Goal: Information Seeking & Learning: Understand process/instructions

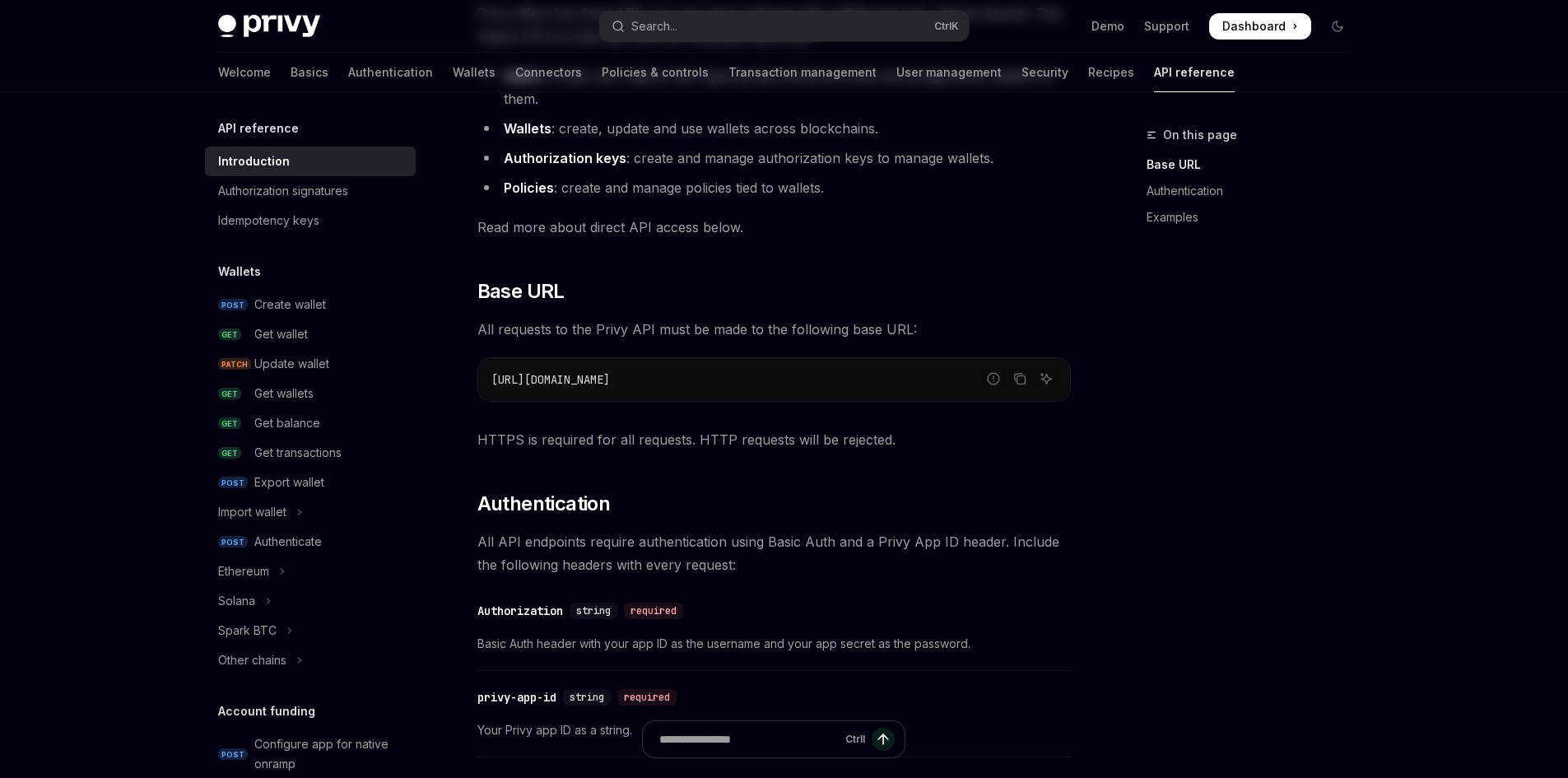
scroll to position [449, 0]
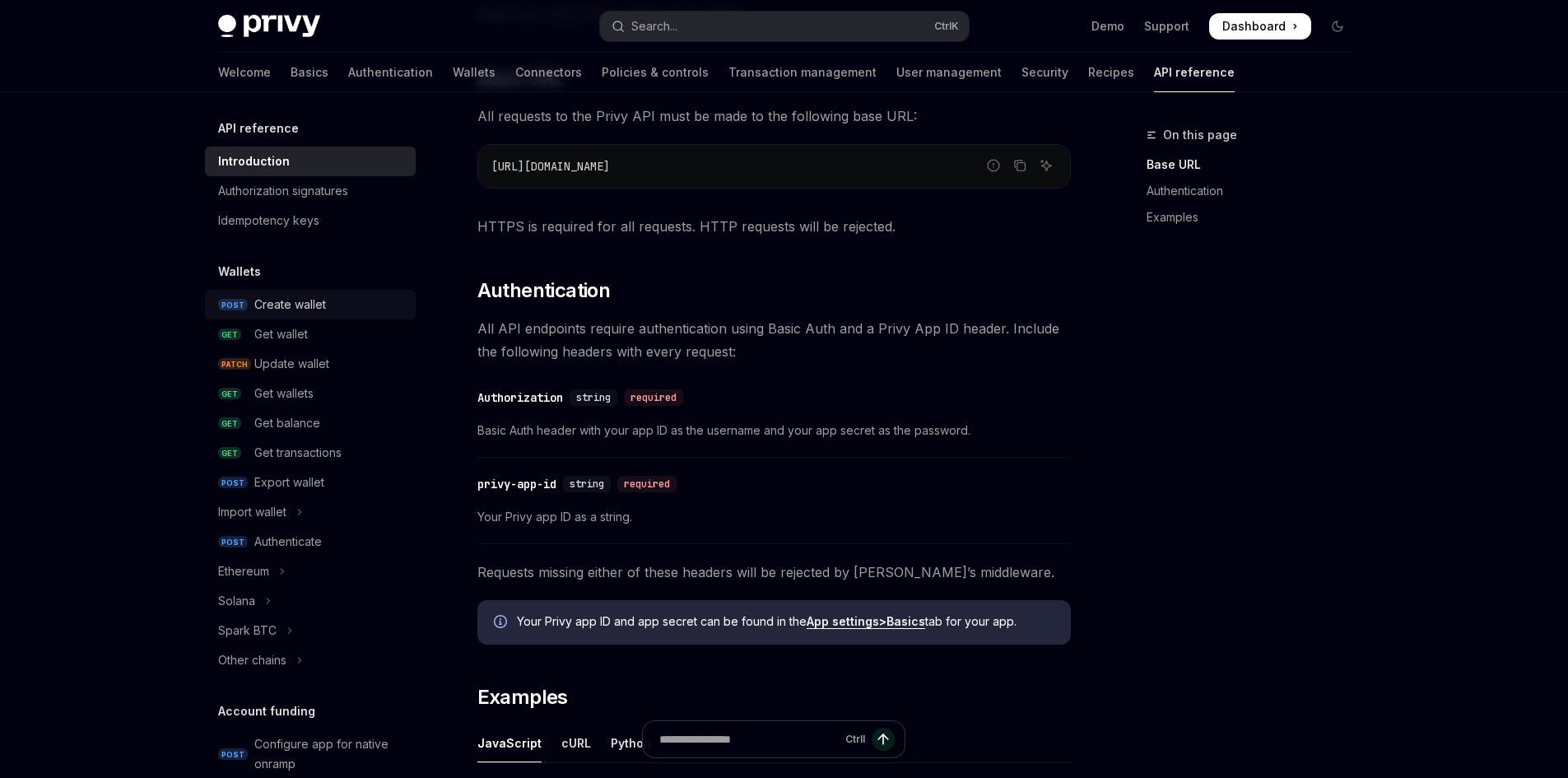
click at [265, 305] on div "Create wallet" at bounding box center [291, 304] width 72 height 20
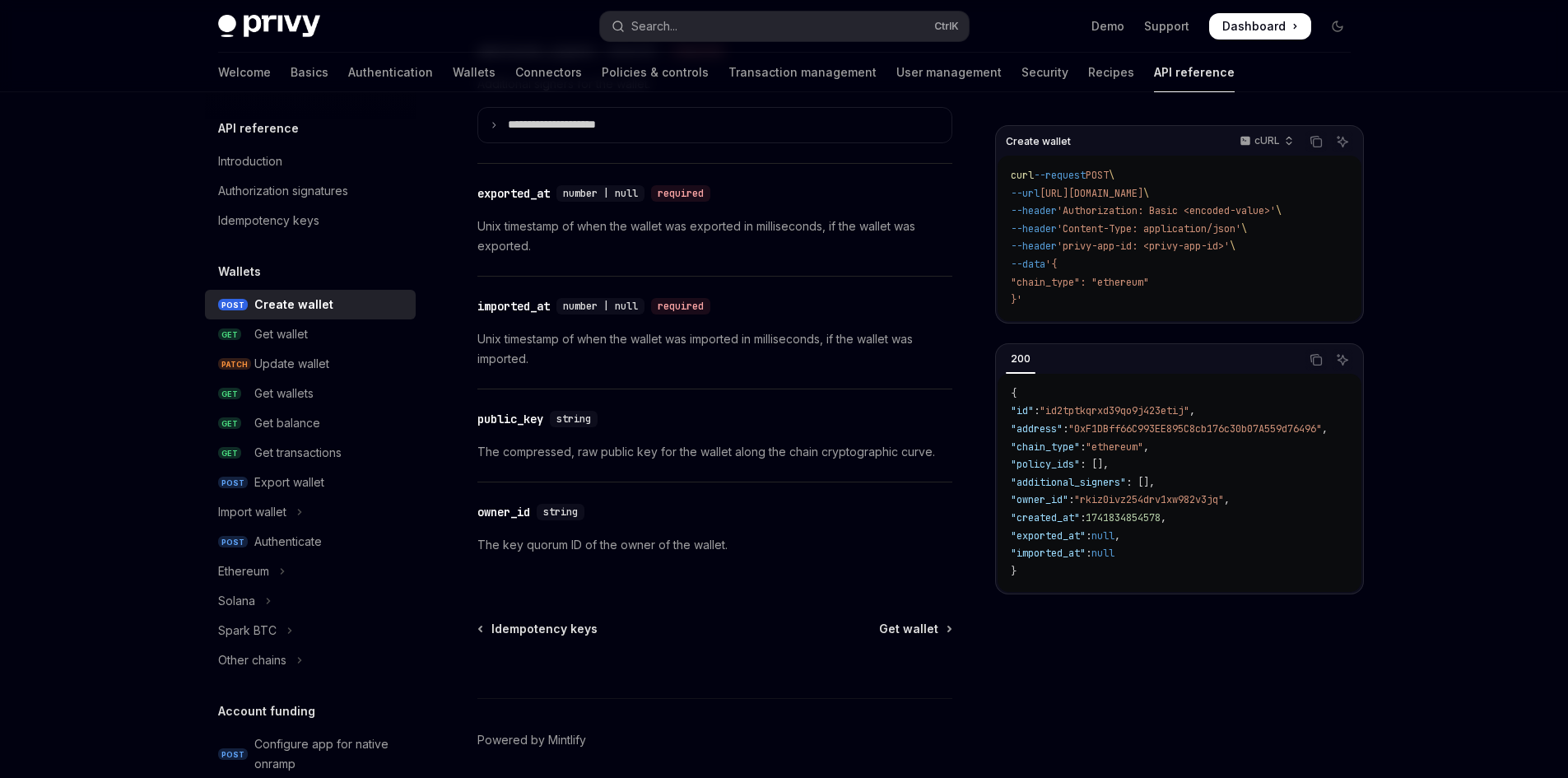
scroll to position [2265, 0]
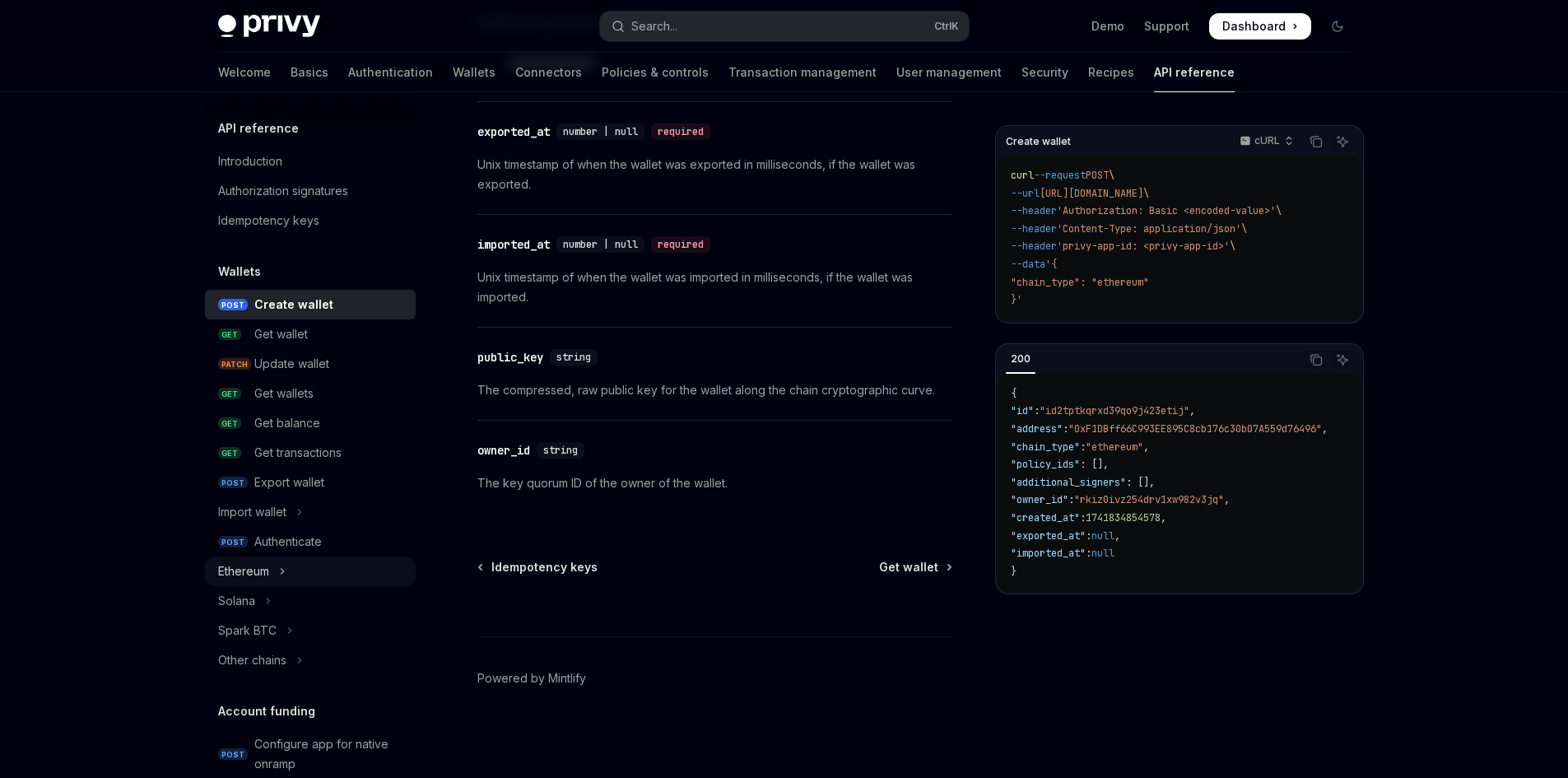
click at [292, 571] on button "Ethereum" at bounding box center [309, 571] width 211 height 30
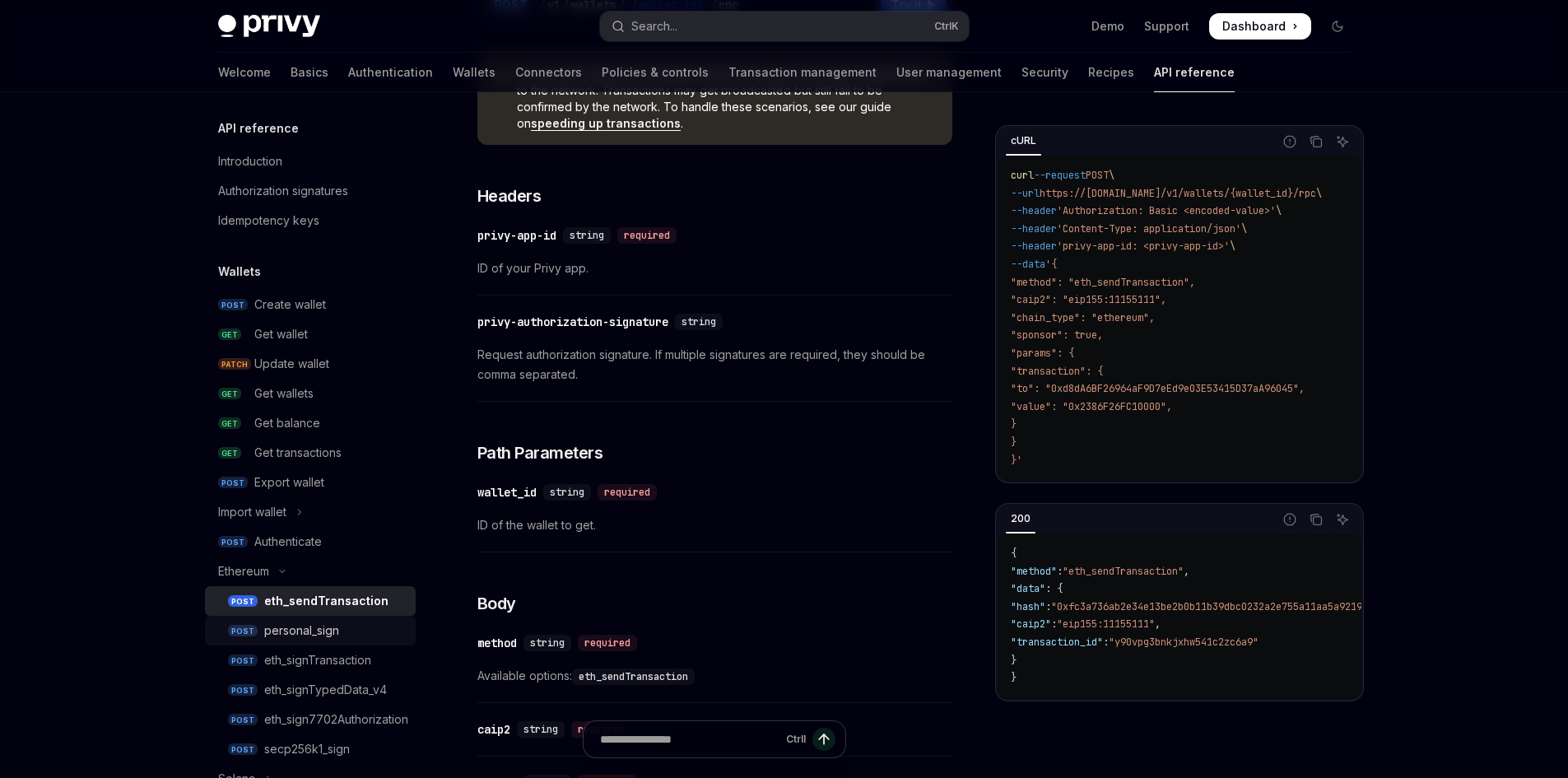
scroll to position [165, 0]
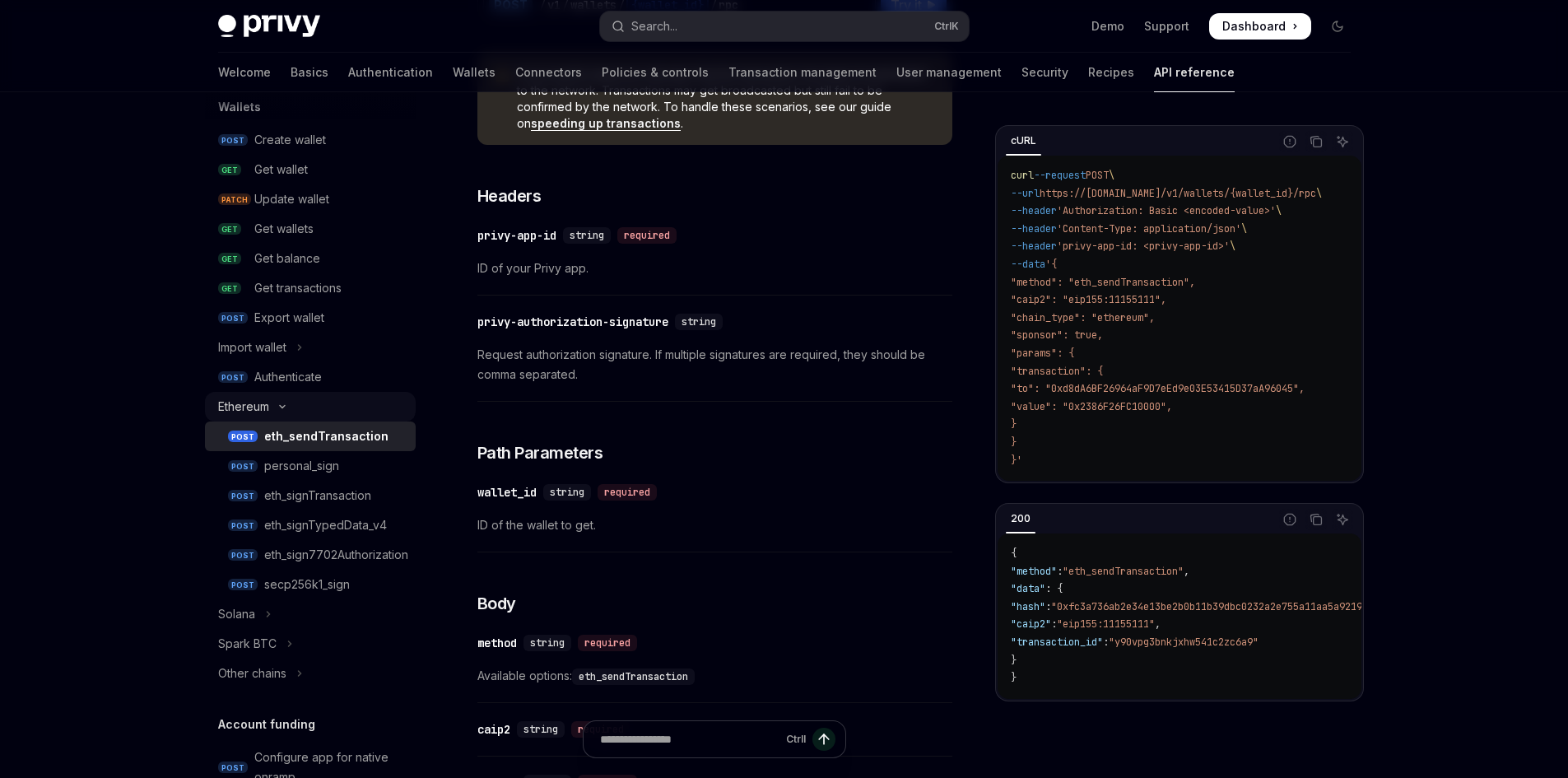
click at [283, 405] on icon "Toggle Ethereum section" at bounding box center [283, 406] width 20 height 6
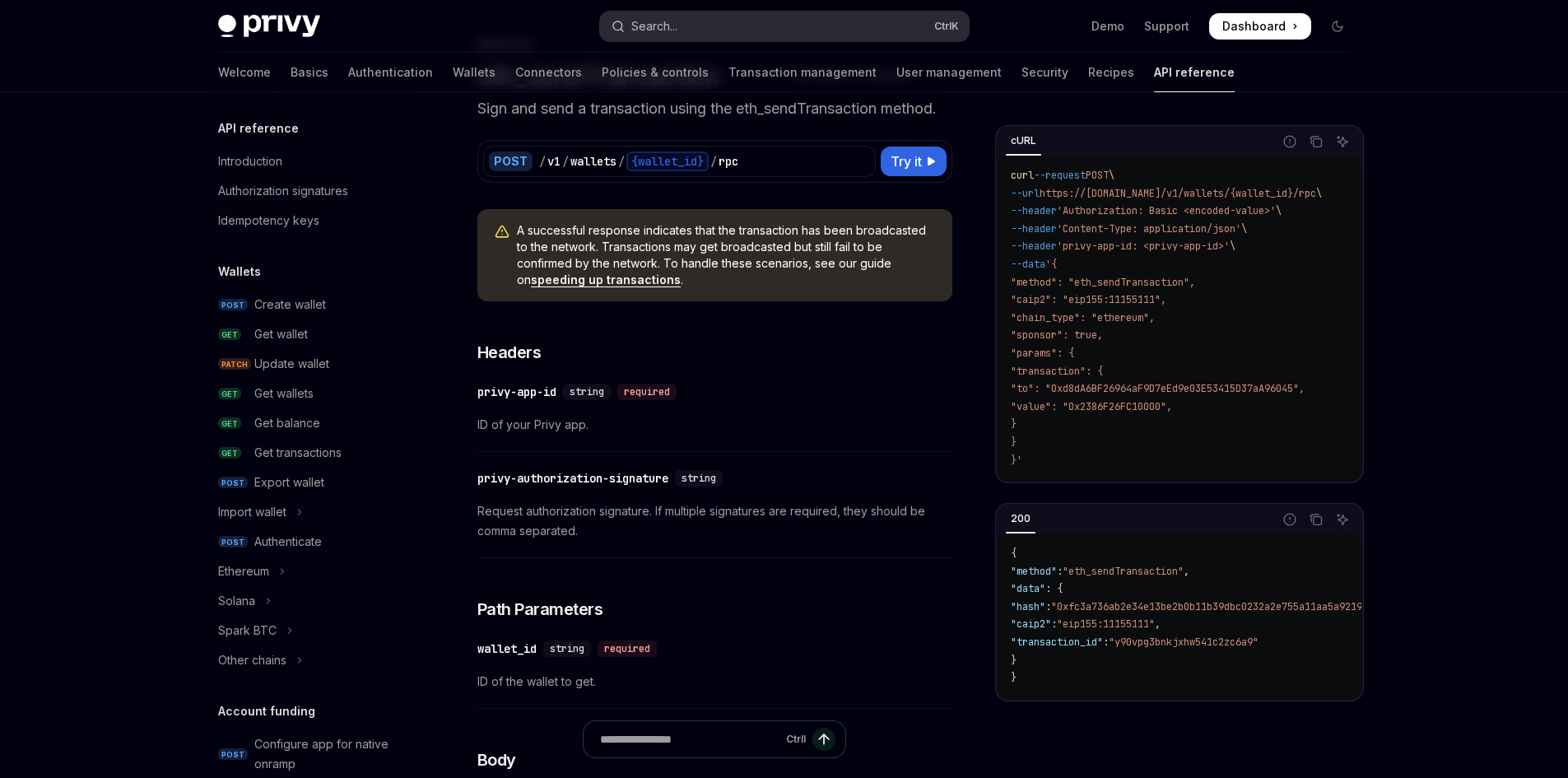
scroll to position [0, 0]
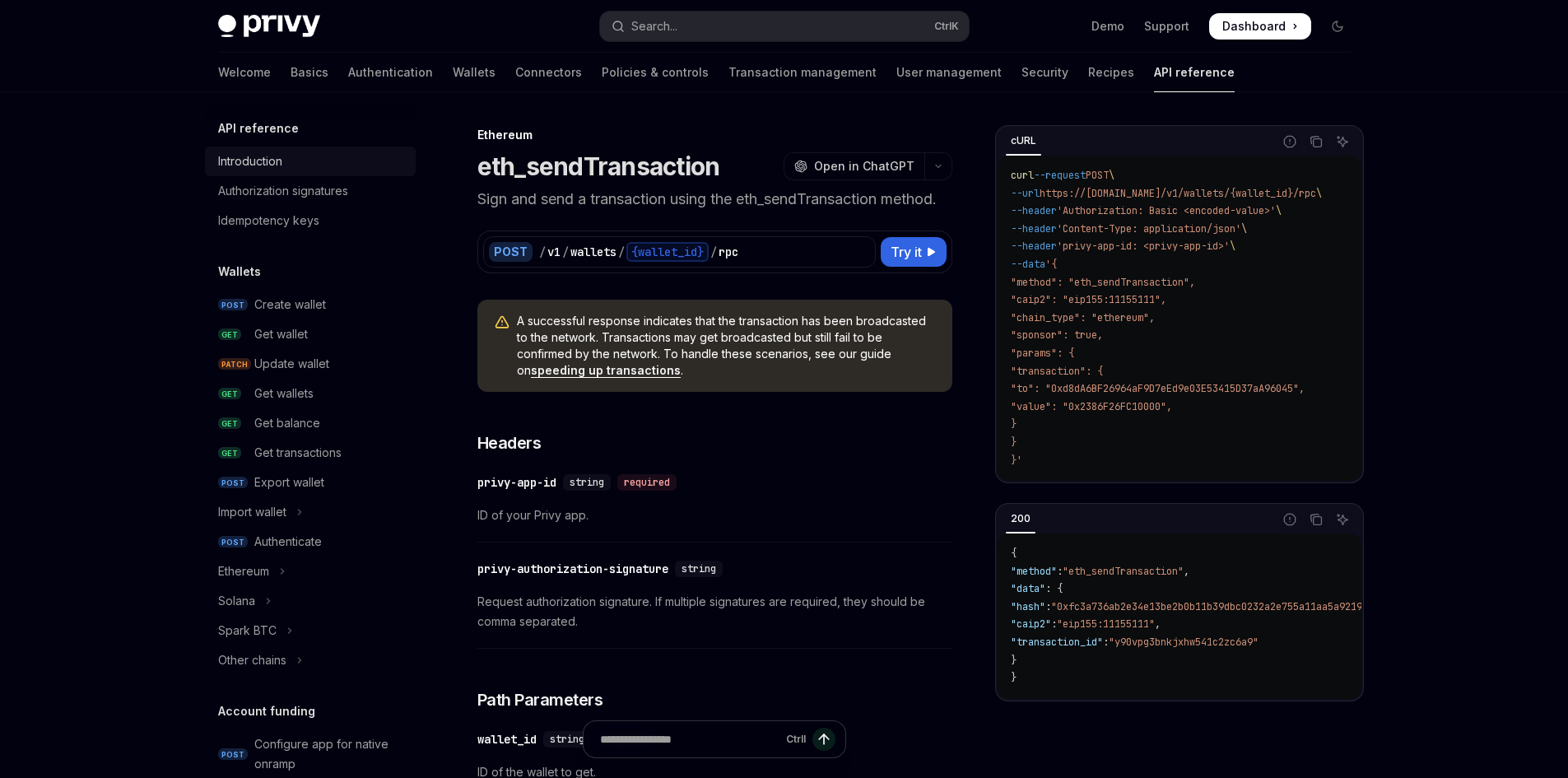
click at [278, 168] on div "Introduction" at bounding box center [250, 162] width 65 height 20
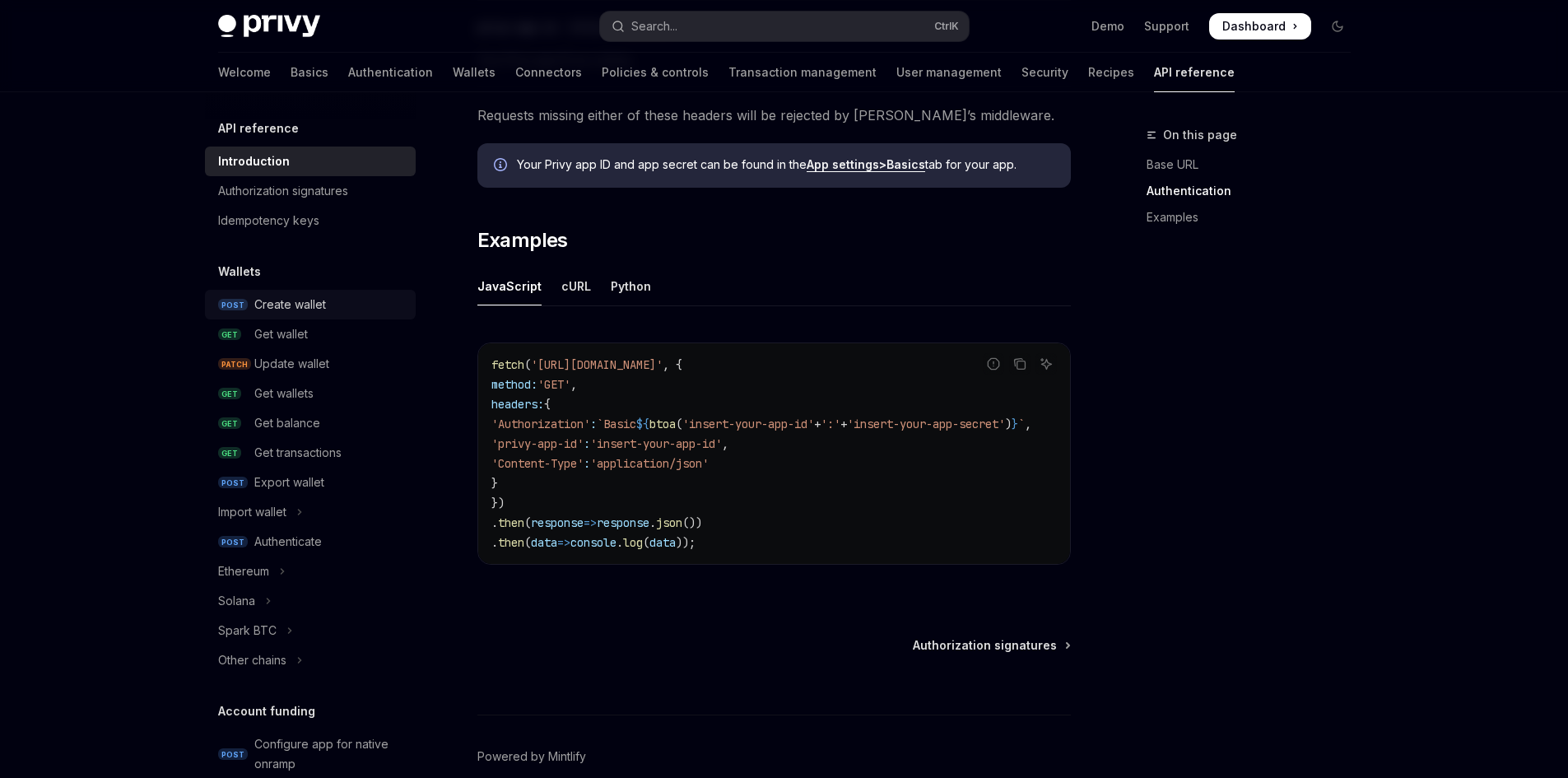
click at [316, 309] on div "Create wallet" at bounding box center [291, 304] width 72 height 20
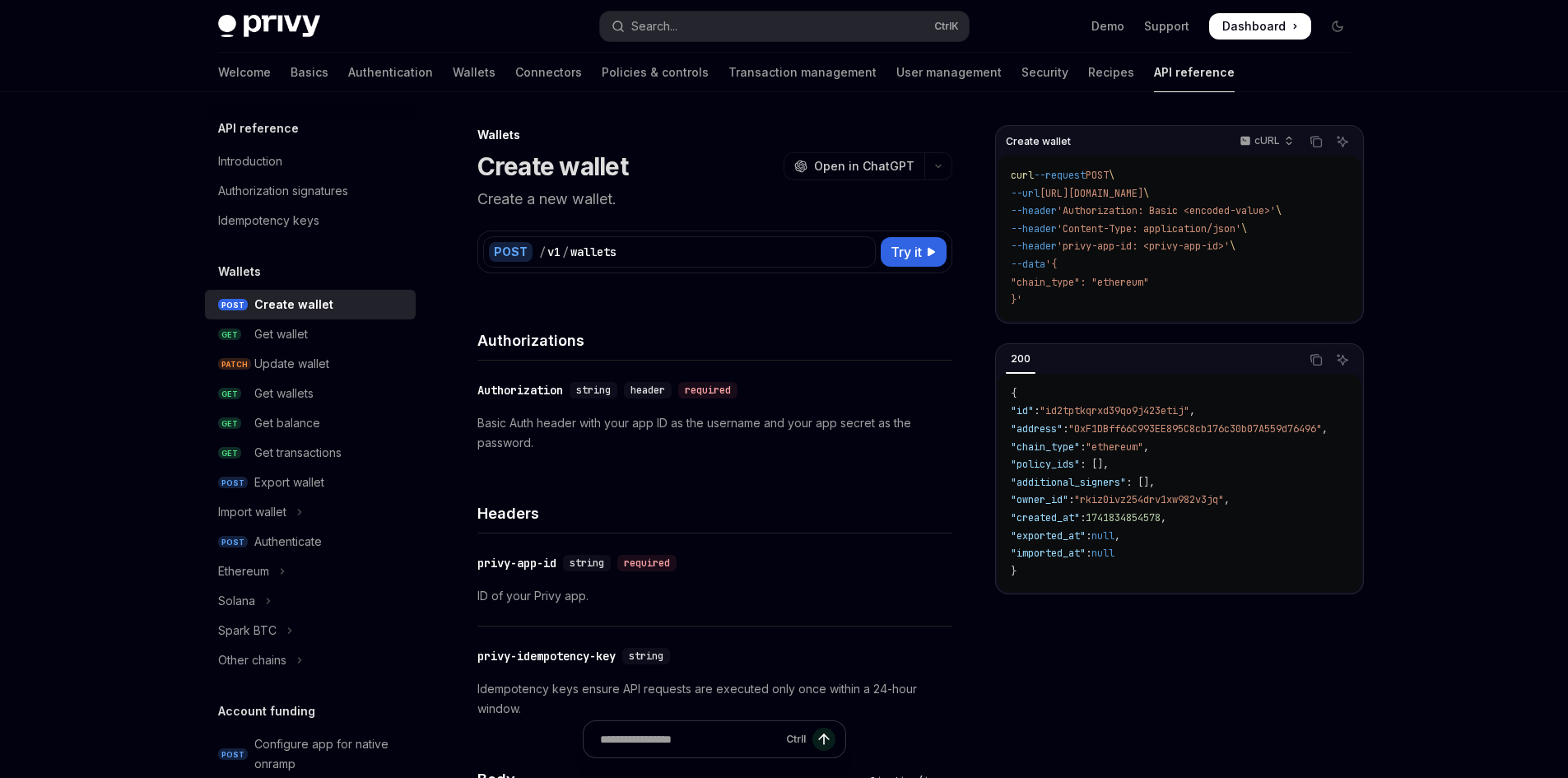
type textarea "*"
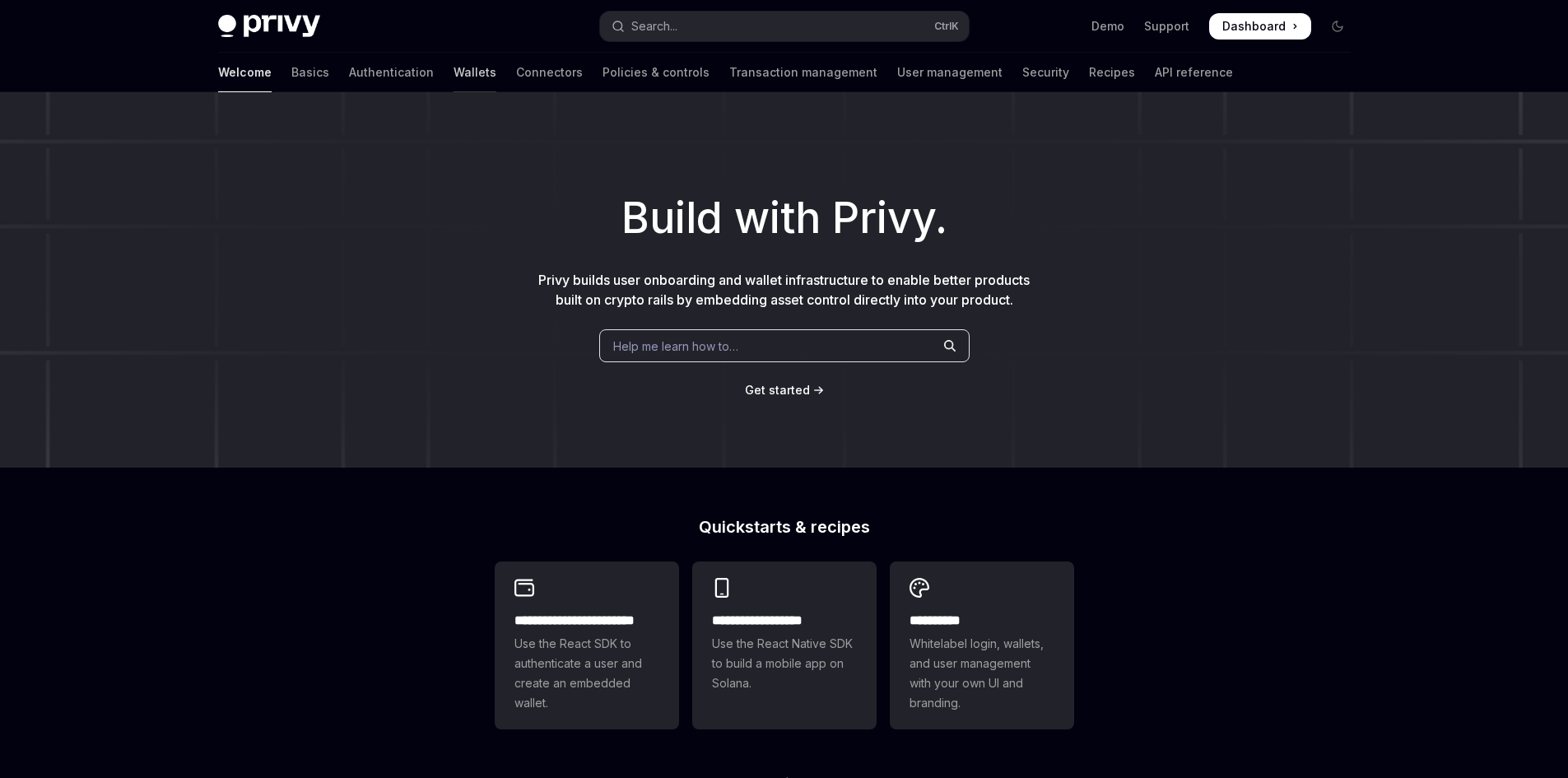
click at [454, 71] on link "Wallets" at bounding box center [475, 73] width 43 height 39
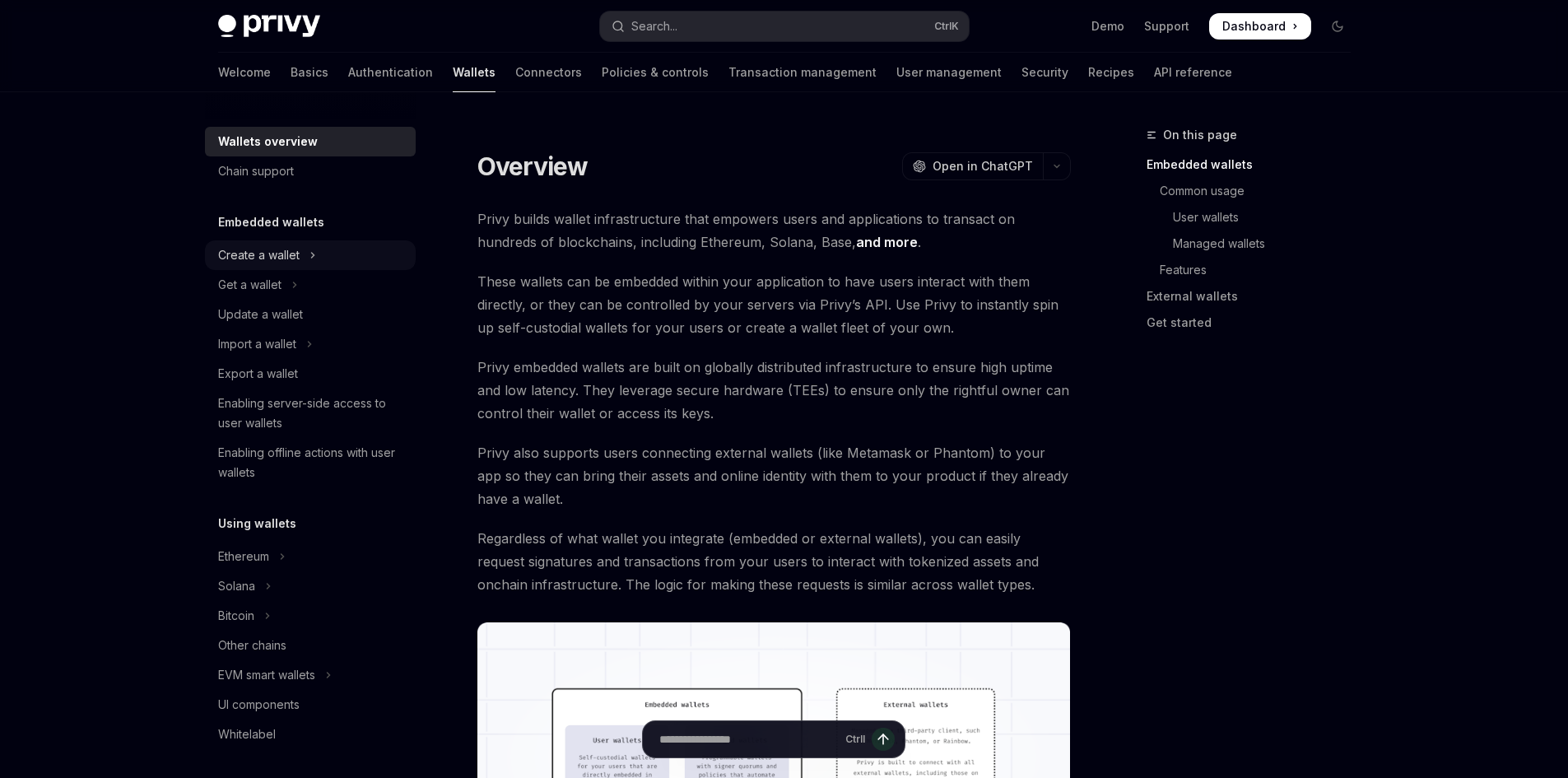
click at [304, 255] on button "Create a wallet" at bounding box center [309, 255] width 211 height 30
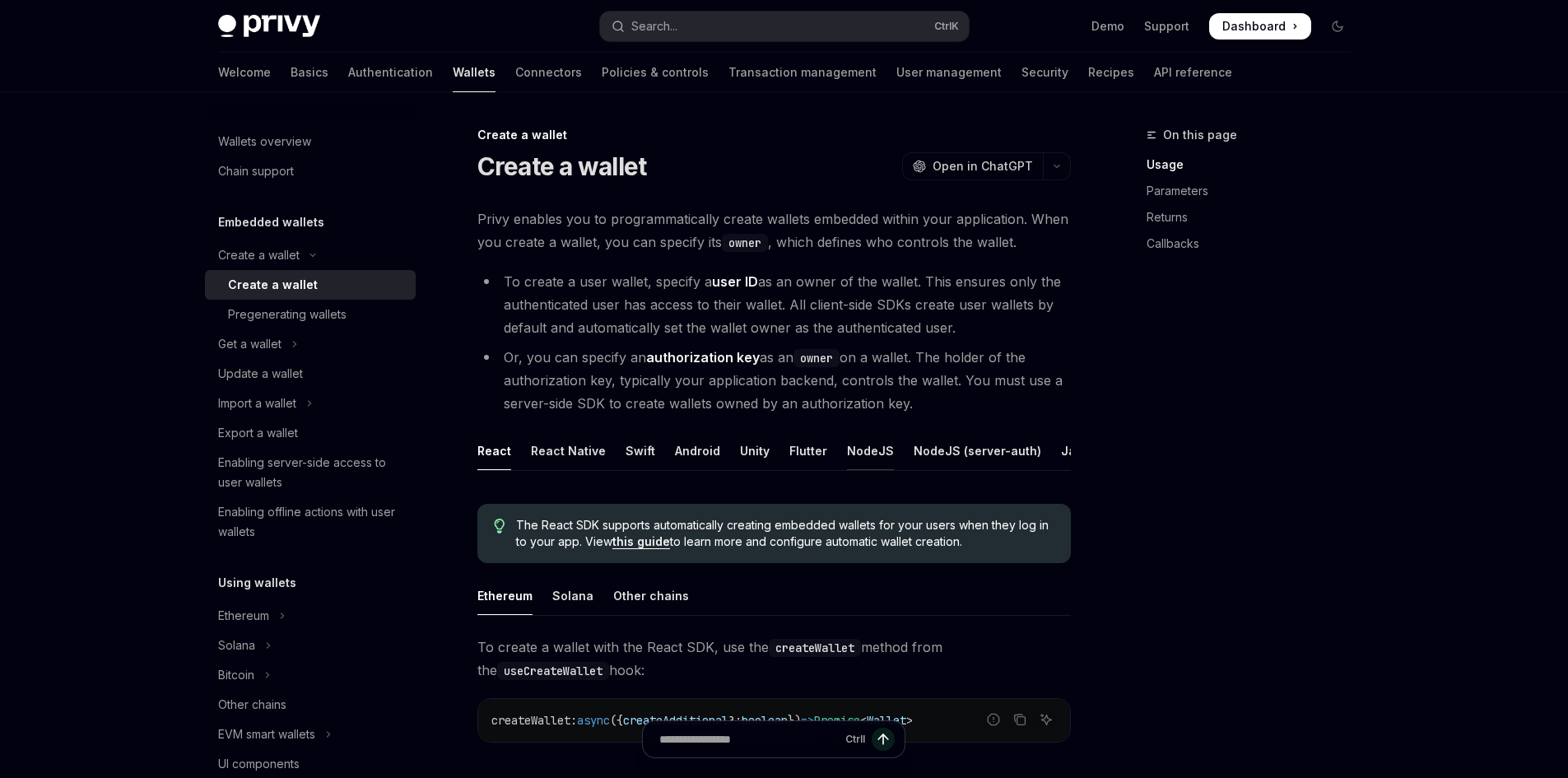
click at [855, 446] on div "NodeJS" at bounding box center [870, 450] width 47 height 39
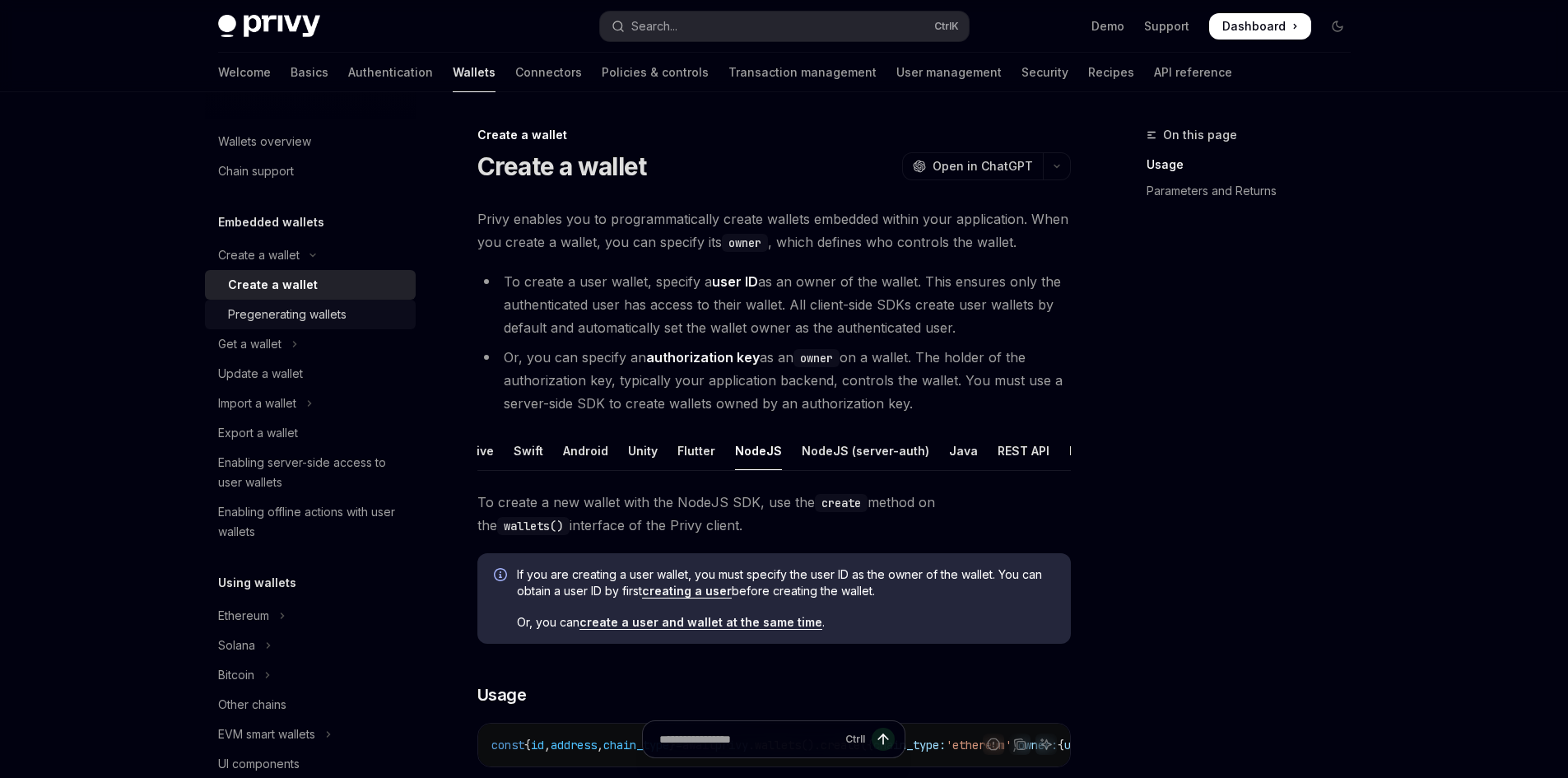
click at [329, 327] on link "Pregenerating wallets" at bounding box center [309, 314] width 211 height 30
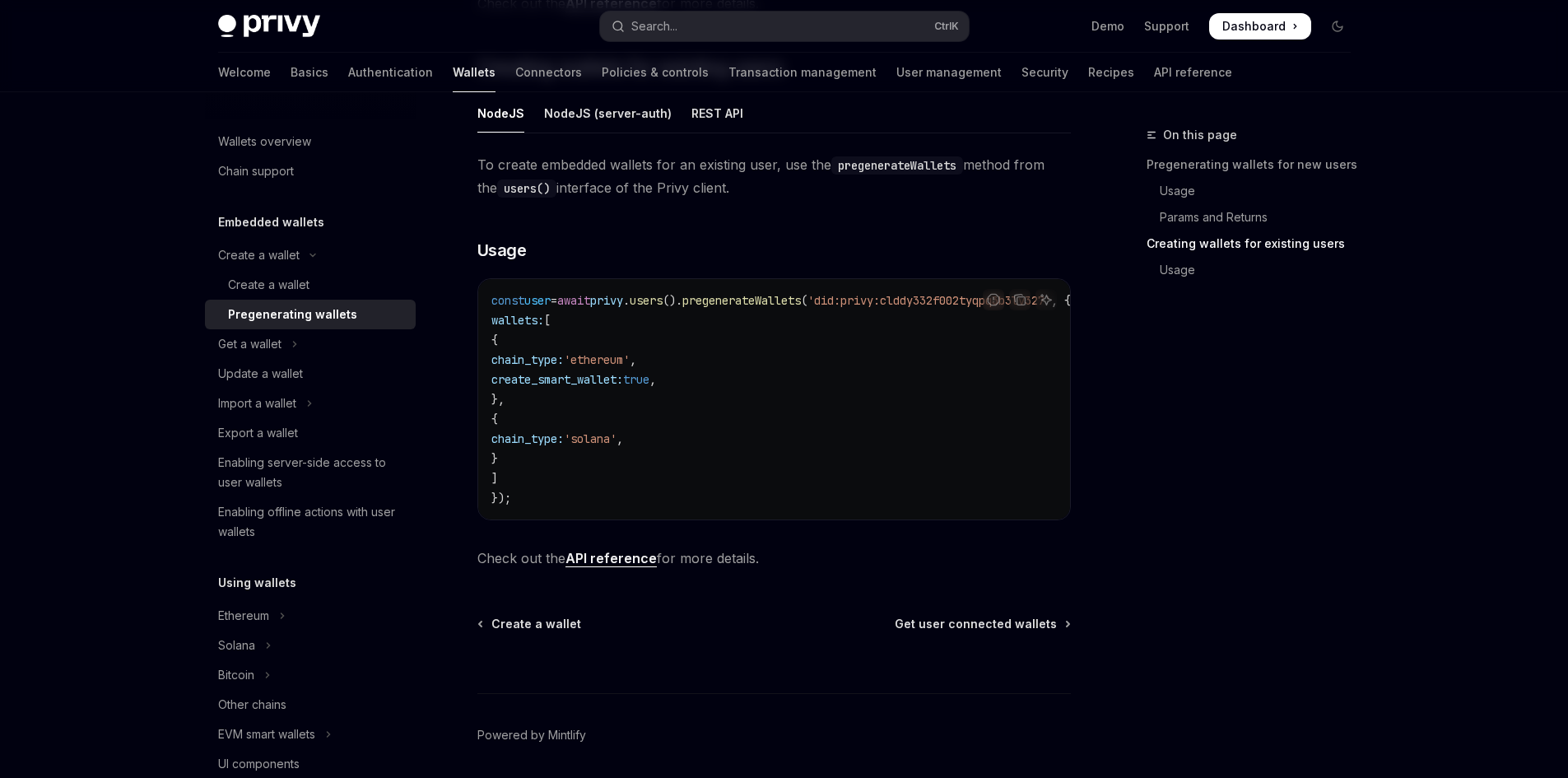
scroll to position [958, 0]
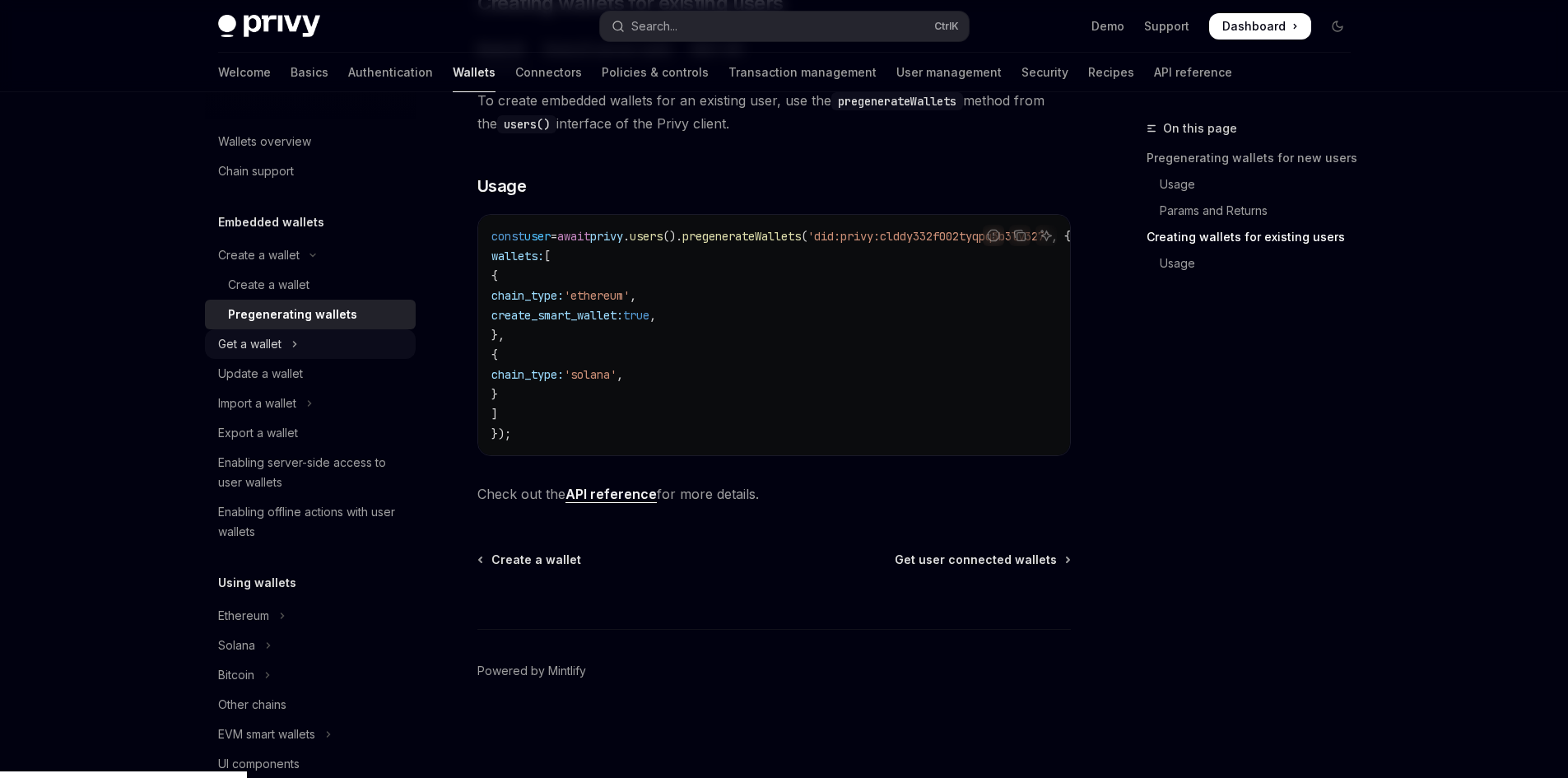
click at [335, 350] on button "Get a wallet" at bounding box center [309, 344] width 211 height 30
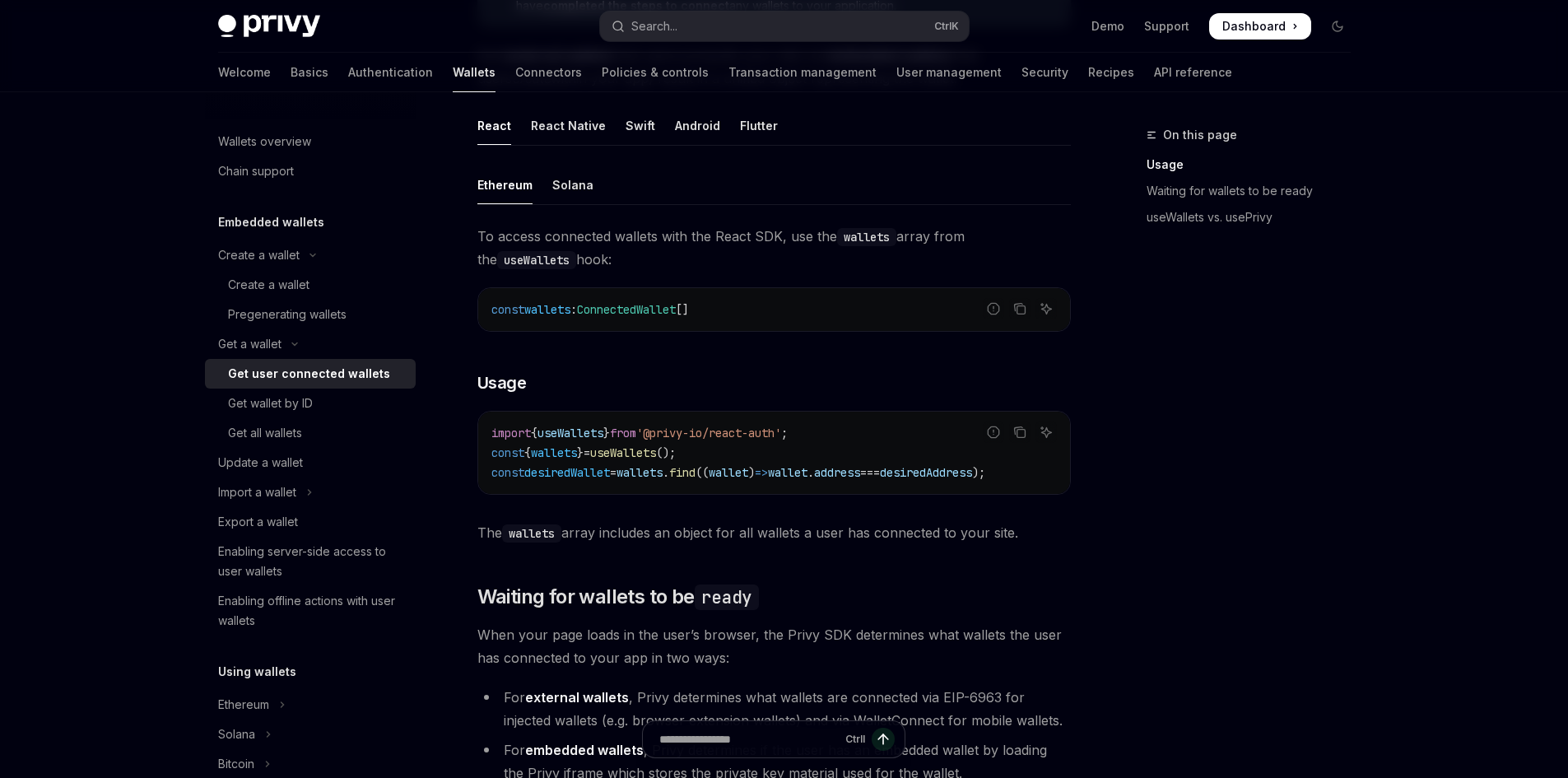
scroll to position [329, 0]
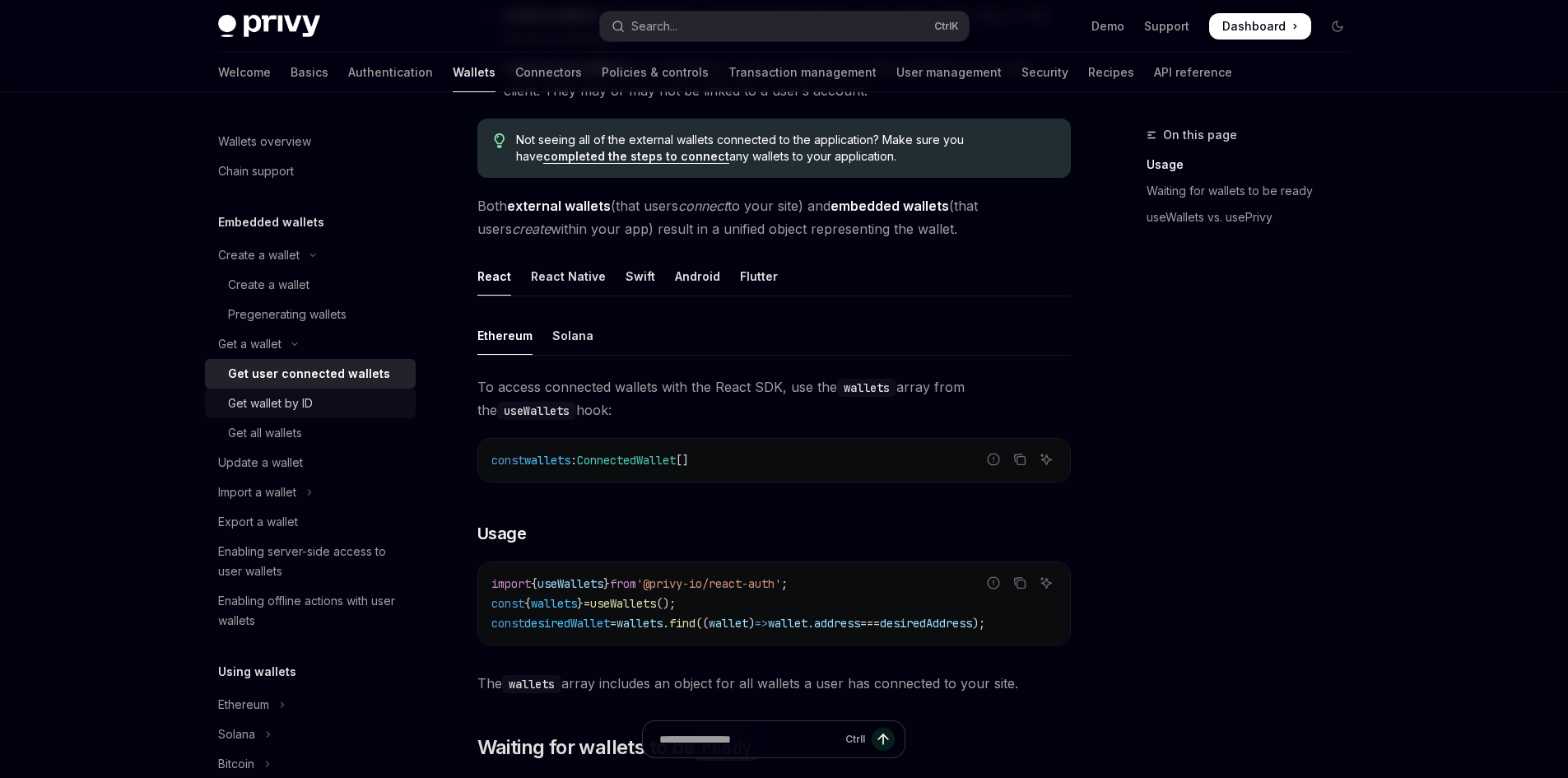
click at [341, 401] on div "Get wallet by ID" at bounding box center [317, 404] width 178 height 20
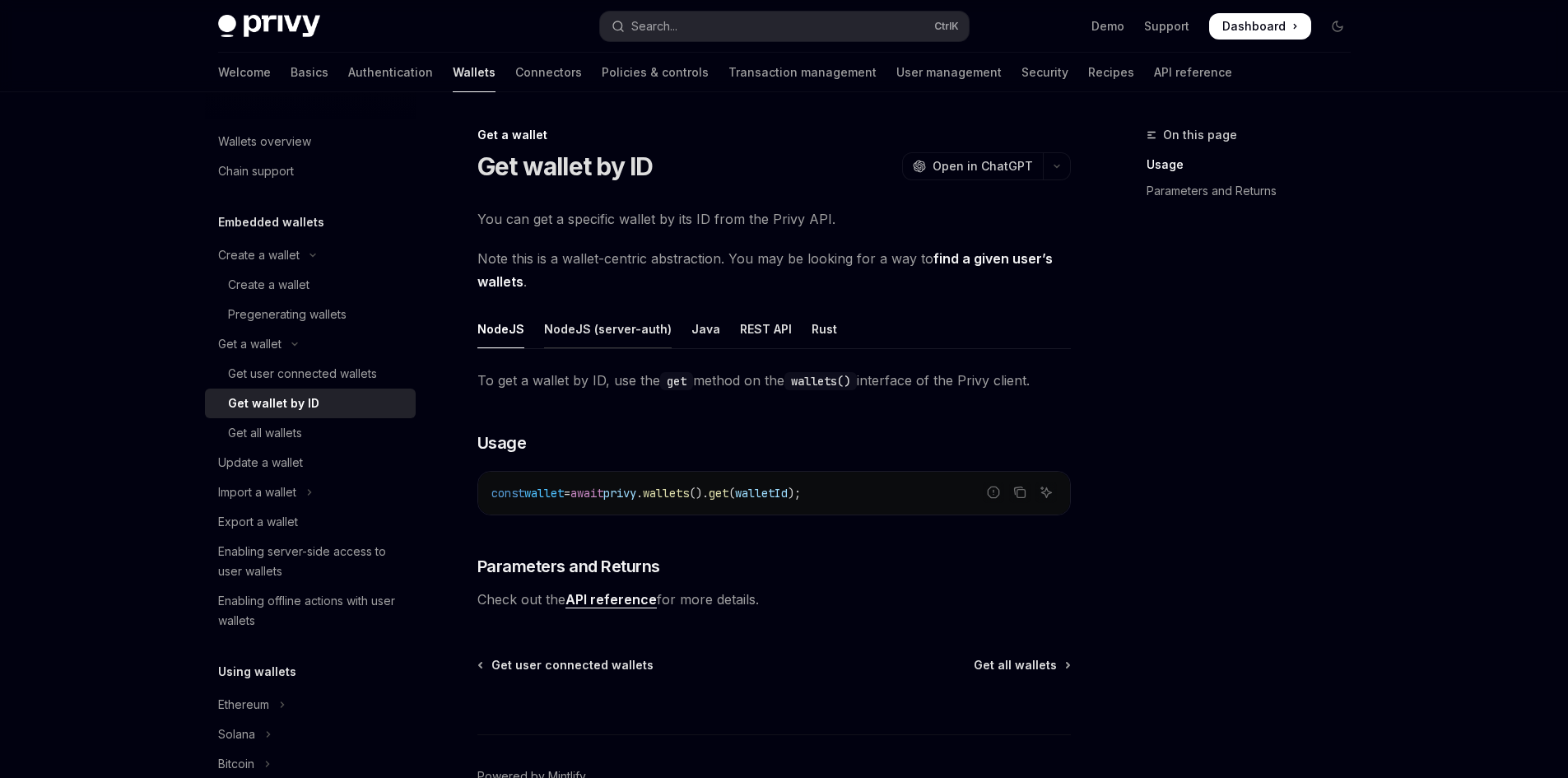
click at [606, 332] on div "NodeJS (server-auth)" at bounding box center [608, 328] width 127 height 39
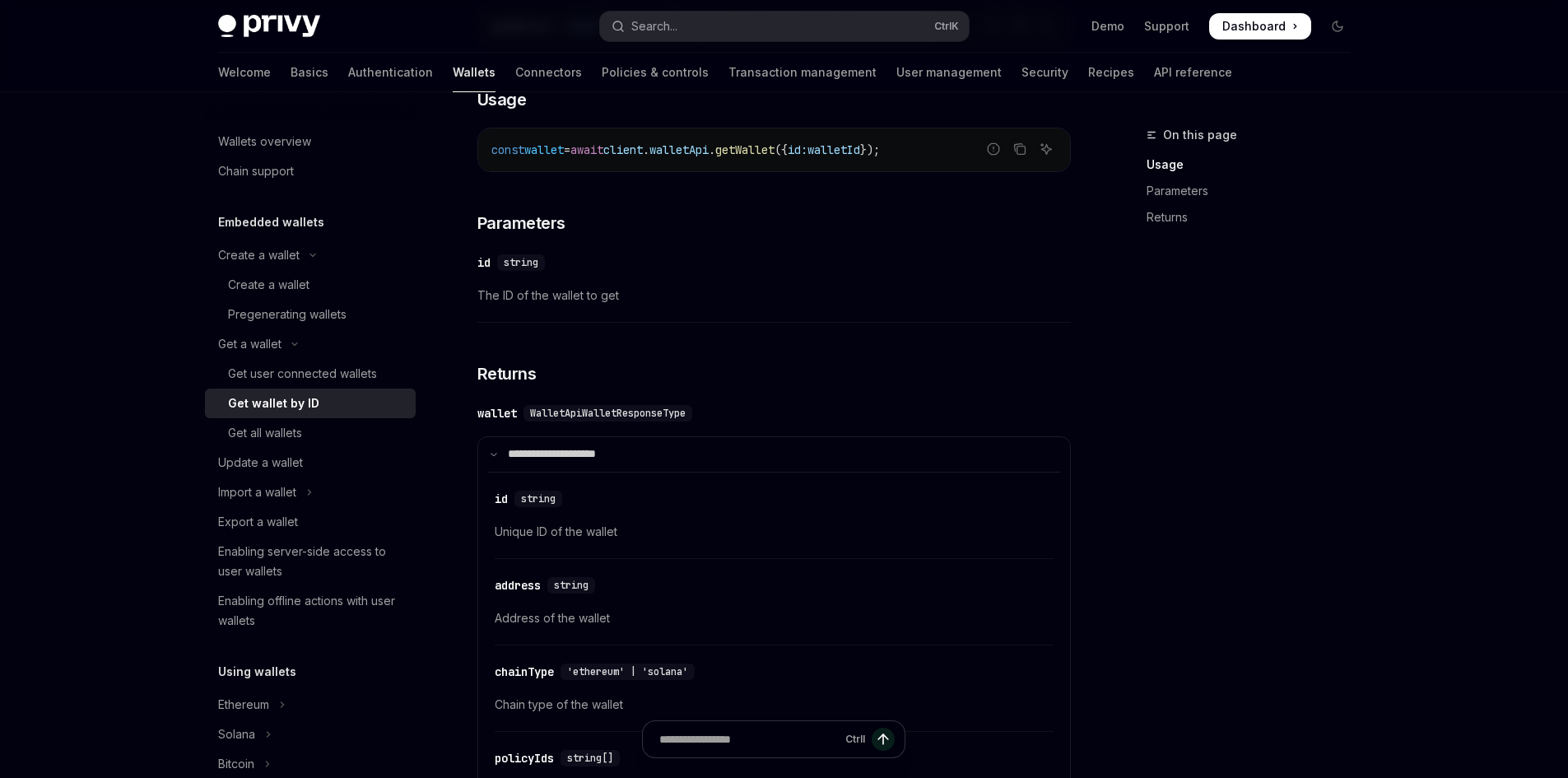
scroll to position [824, 0]
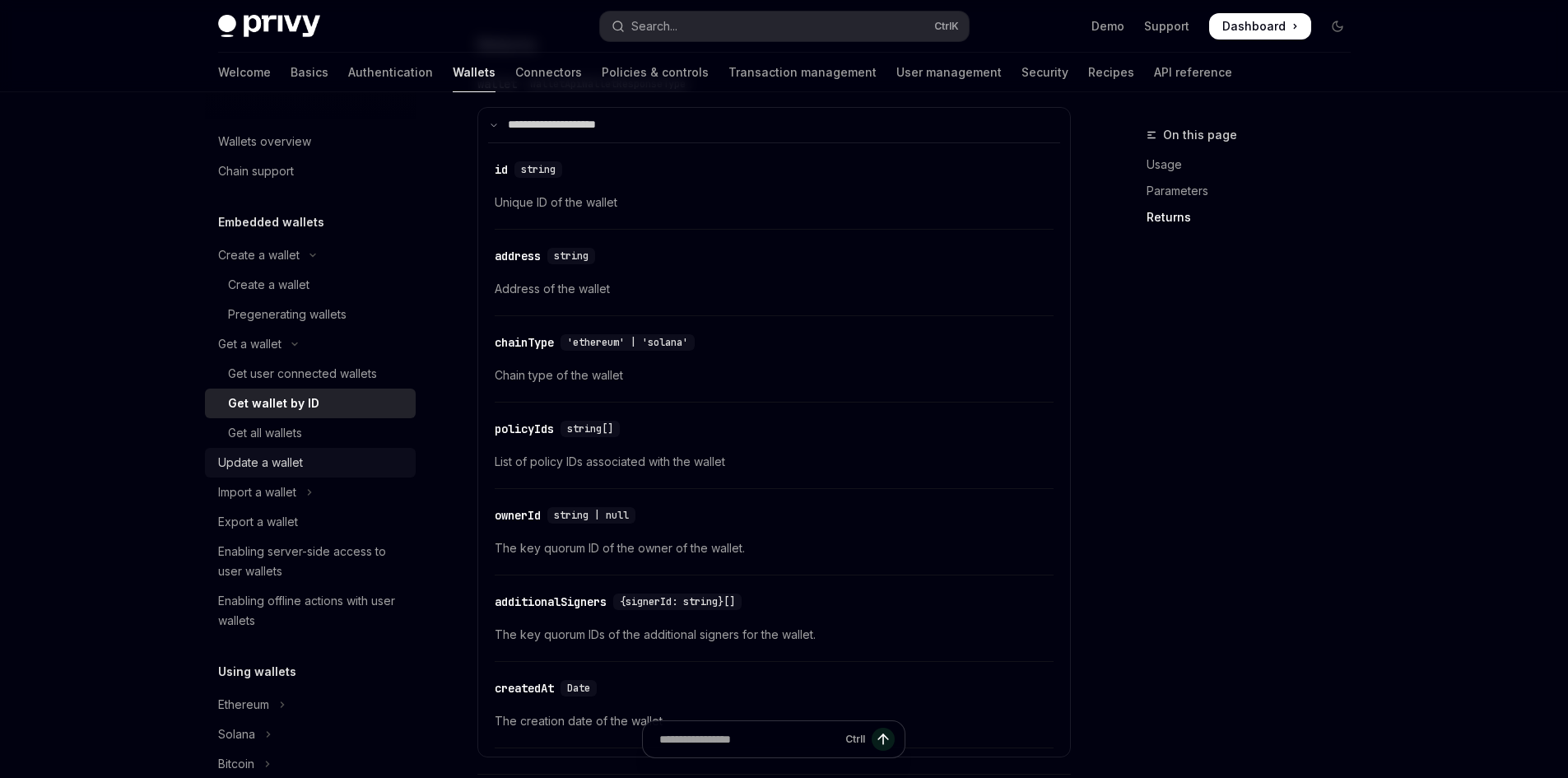
click at [330, 449] on link "Update a wallet" at bounding box center [309, 462] width 211 height 30
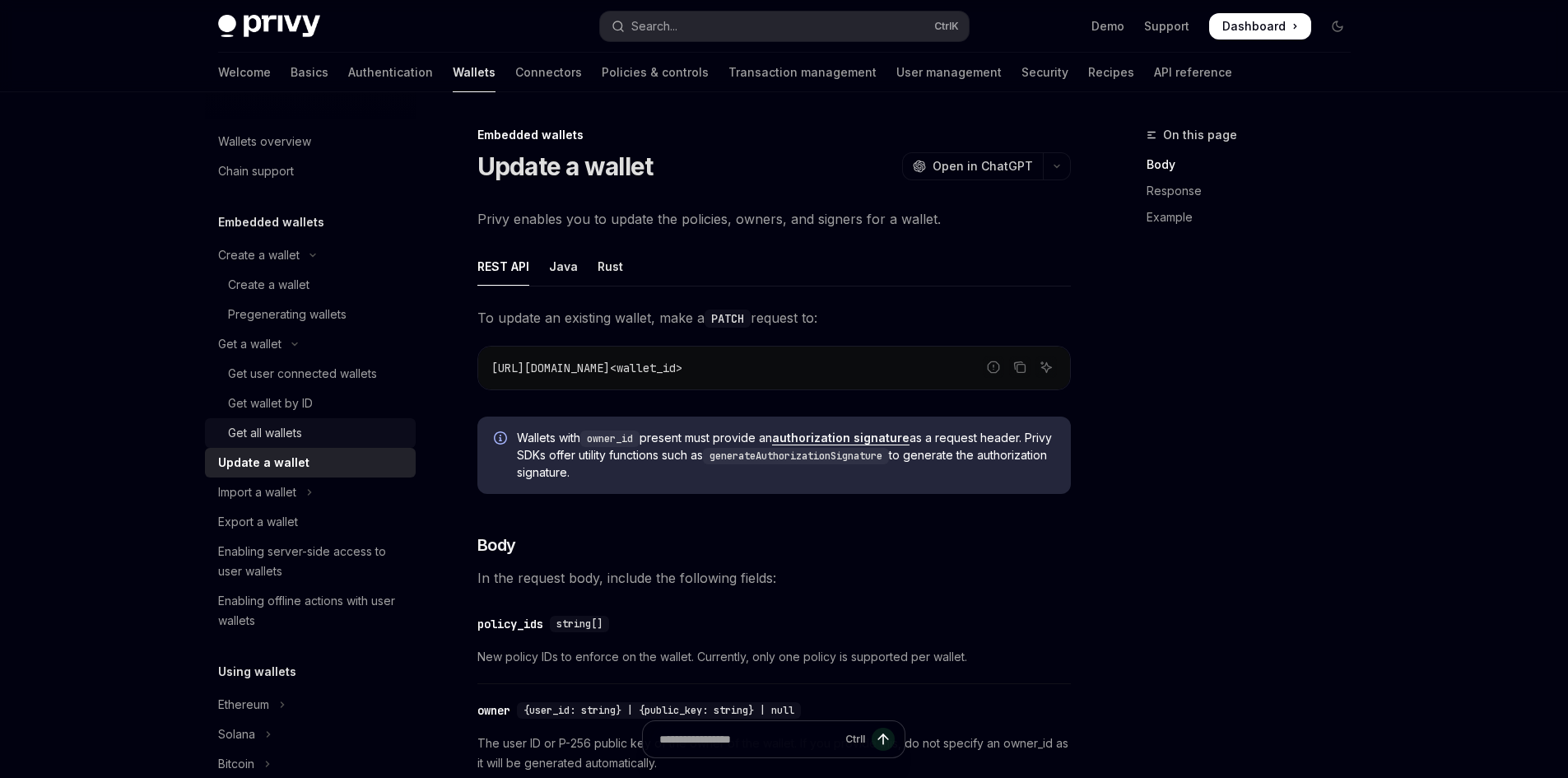
click at [331, 441] on div "Get all wallets" at bounding box center [317, 433] width 178 height 20
type textarea "*"
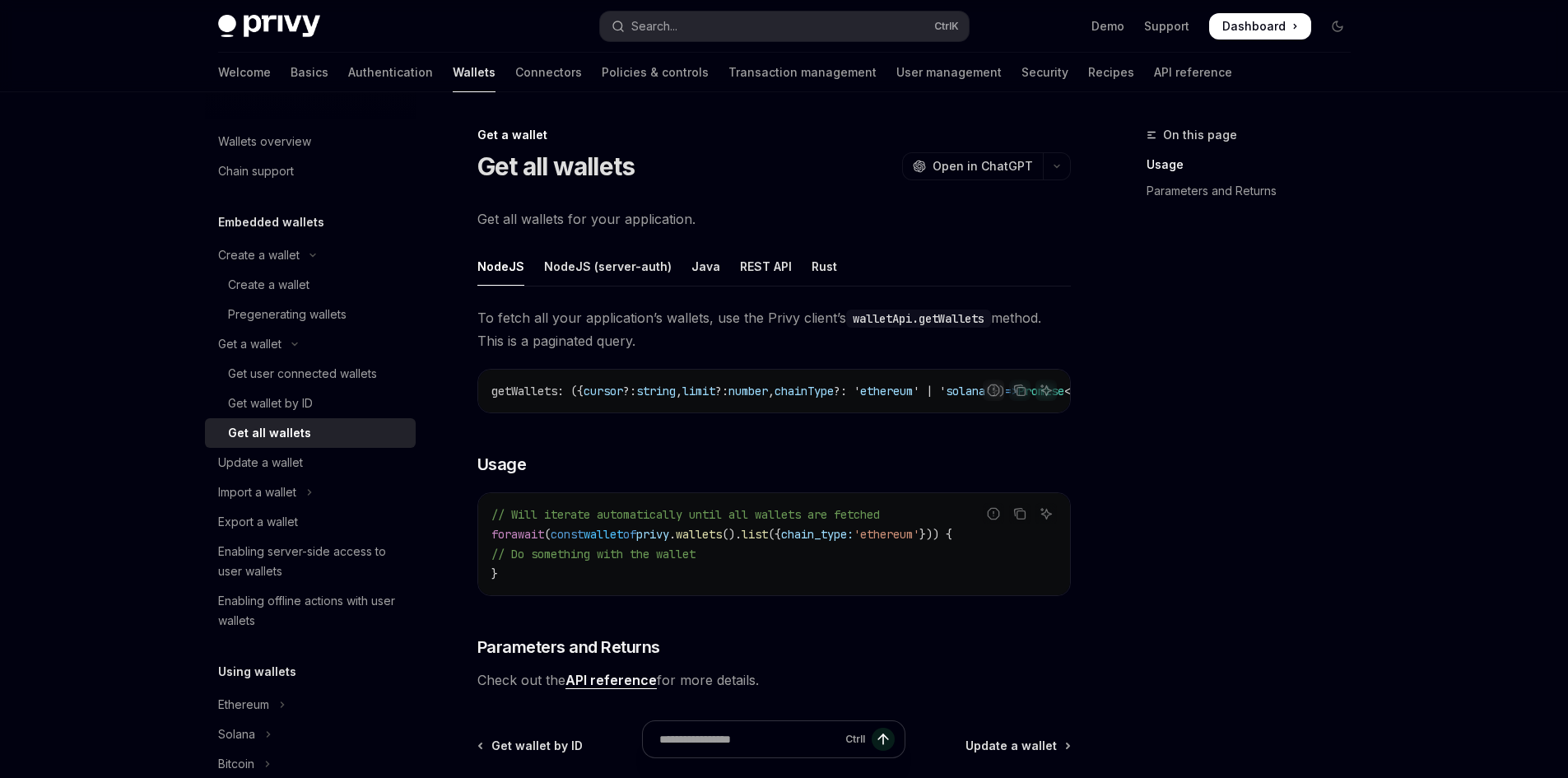
click at [862, 410] on div "getWallets : ({ cursor ?: string , limit ?: number , chainType ?: ' ethereum ' …" at bounding box center [774, 391] width 592 height 43
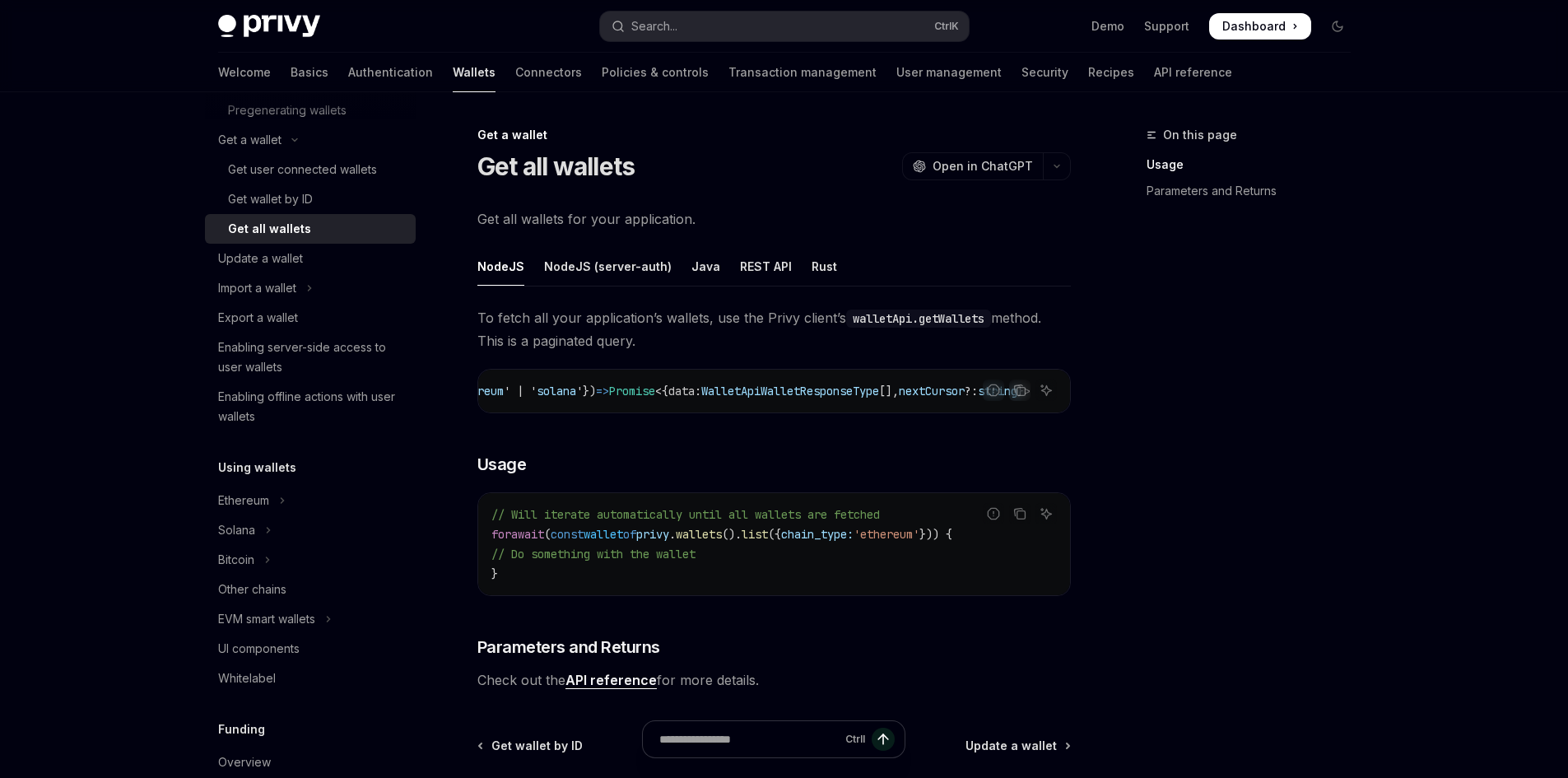
scroll to position [83, 0]
